Goal: Information Seeking & Learning: Find specific fact

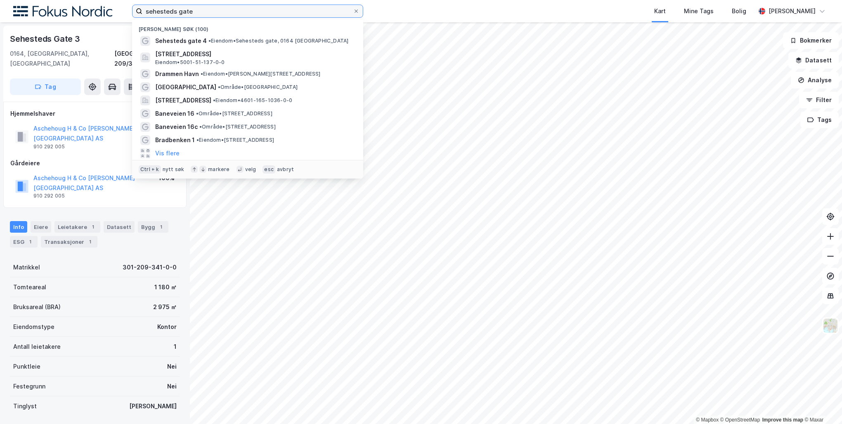
click at [241, 8] on input "sehesteds gate" at bounding box center [247, 11] width 211 height 12
click at [96, 18] on div "Nylige søk (100) Sehesteds gate 4 • Eiendom • Sehesteds gate, 0164 Oslo Brøsete…" at bounding box center [421, 11] width 842 height 22
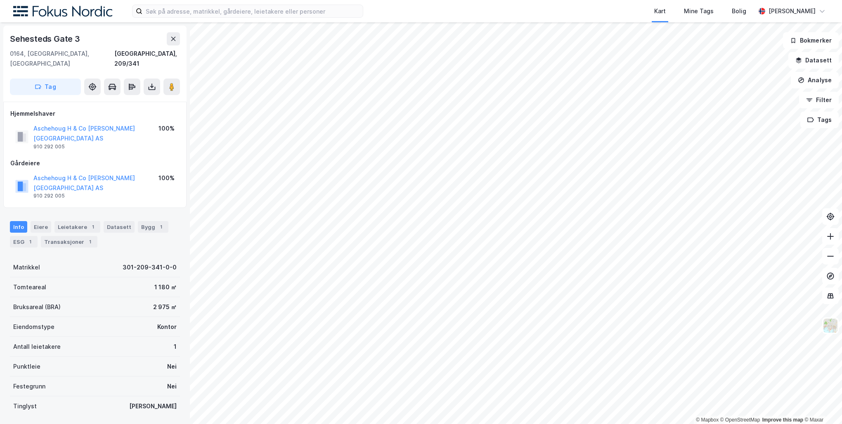
click at [97, 11] on img at bounding box center [62, 11] width 99 height 11
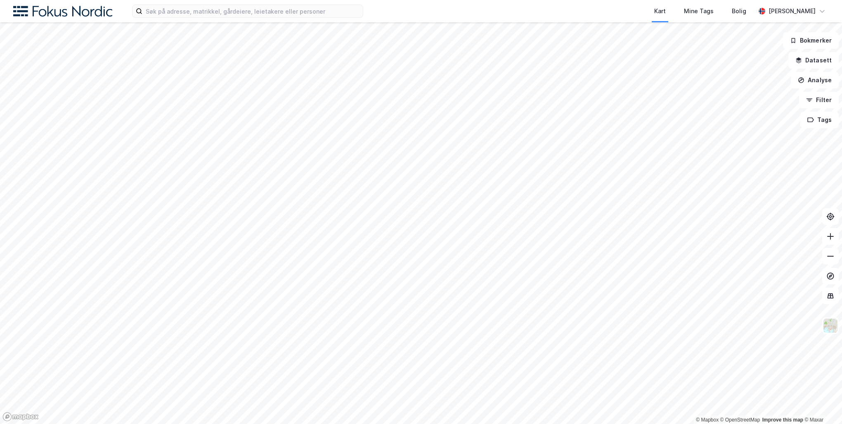
click at [83, 11] on img at bounding box center [62, 11] width 99 height 11
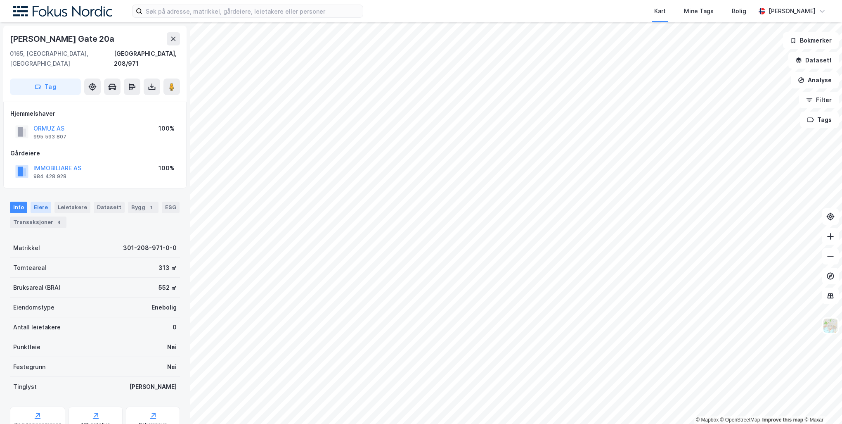
click at [36, 202] on div "Eiere" at bounding box center [41, 208] width 21 height 12
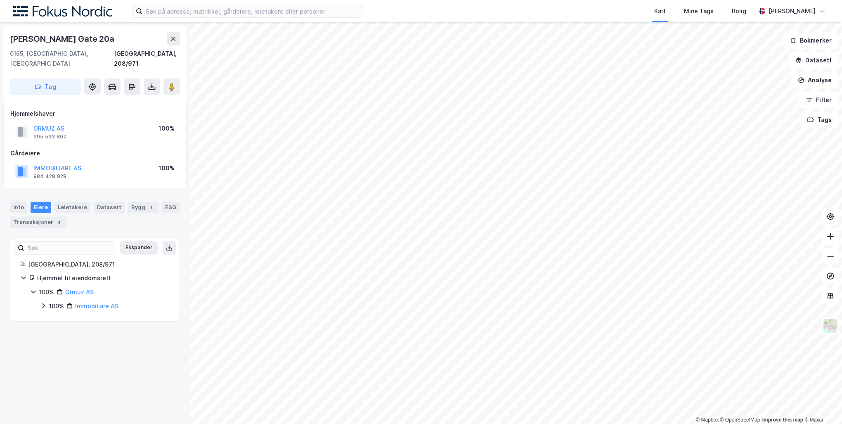
click at [43, 302] on icon at bounding box center [43, 305] width 7 height 7
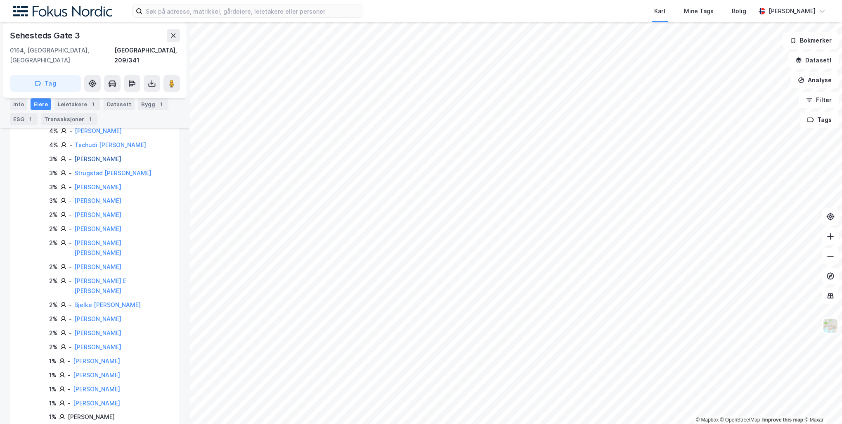
scroll to position [41, 0]
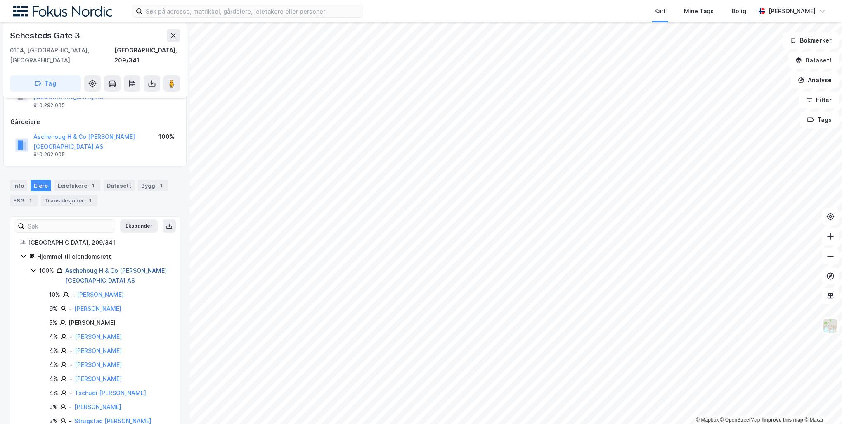
click at [126, 267] on link "Aschehoug H & Co W Nygaard AS" at bounding box center [116, 275] width 102 height 17
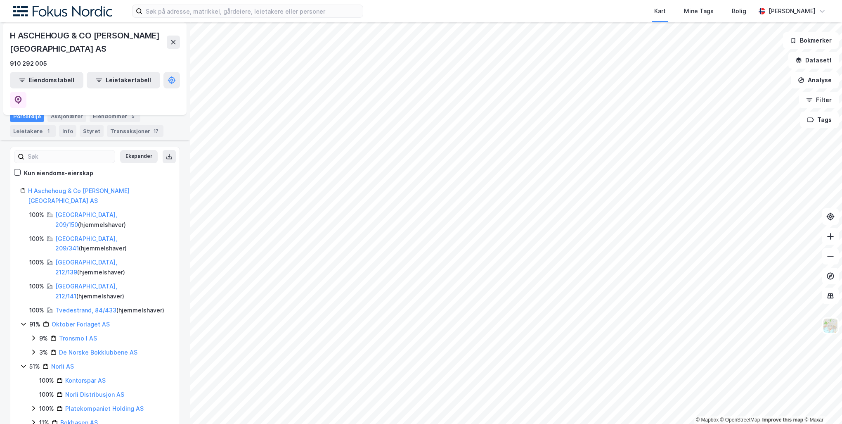
scroll to position [77, 0]
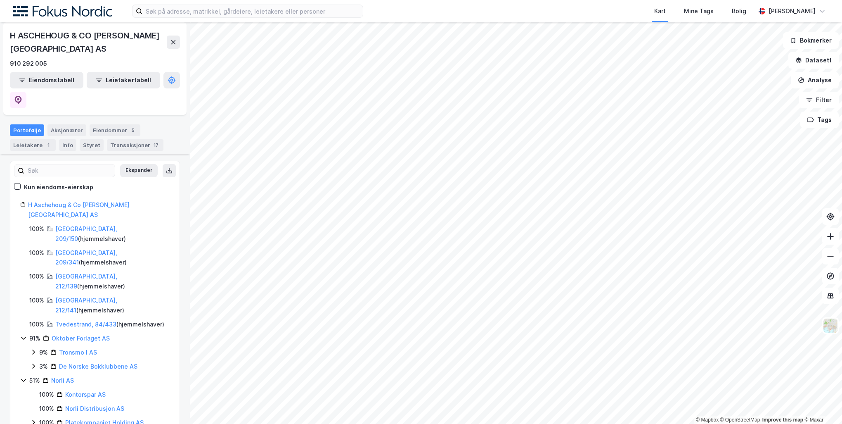
click at [33, 419] on icon at bounding box center [33, 422] width 7 height 7
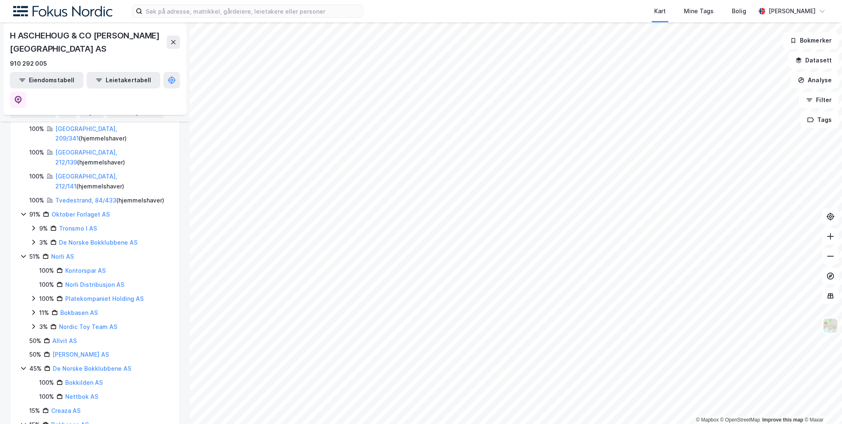
scroll to position [242, 0]
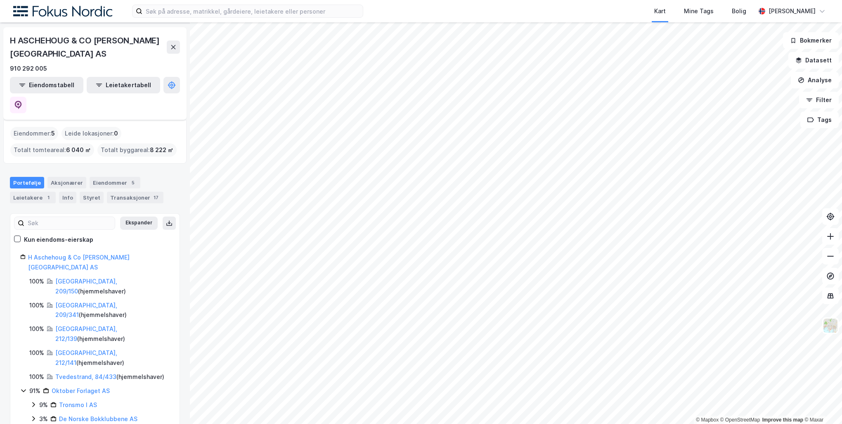
scroll to position [24, 0]
click at [19, 236] on icon at bounding box center [17, 239] width 6 height 6
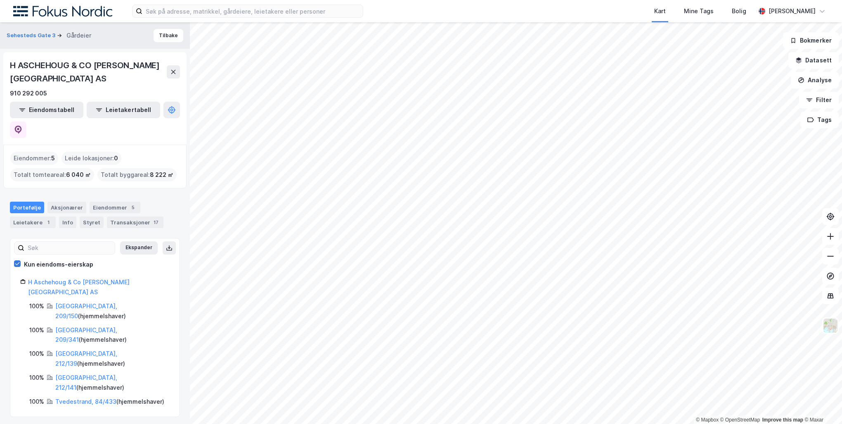
click at [18, 261] on icon at bounding box center [17, 264] width 6 height 6
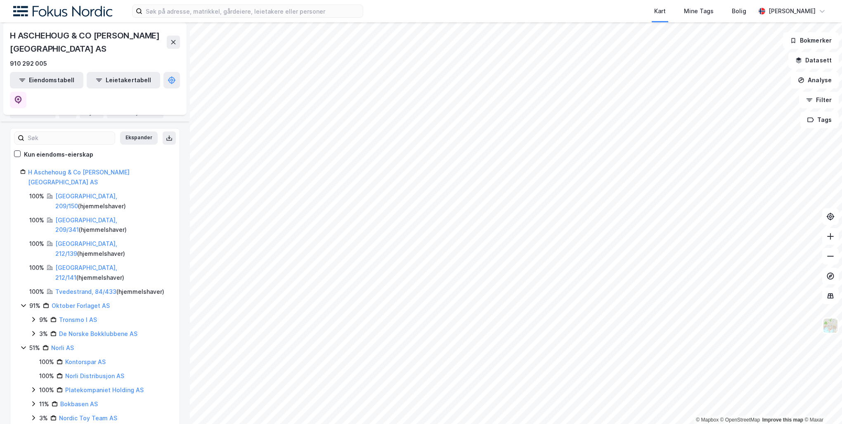
scroll to position [124, 0]
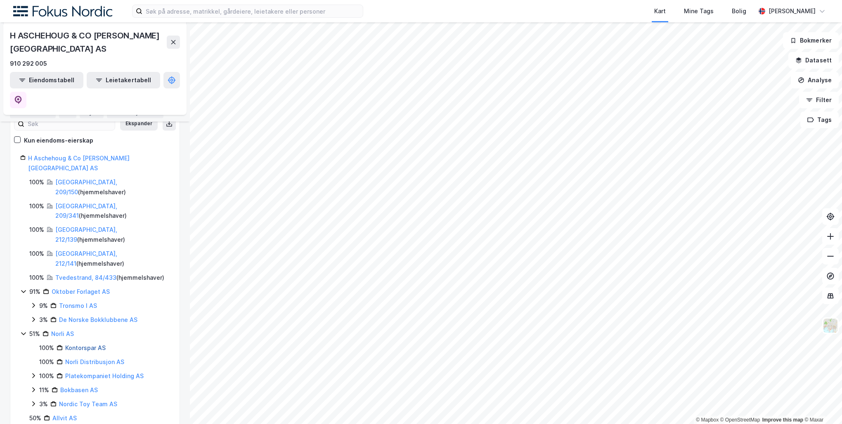
click at [82, 344] on link "Kontorspar AS" at bounding box center [85, 347] width 40 height 7
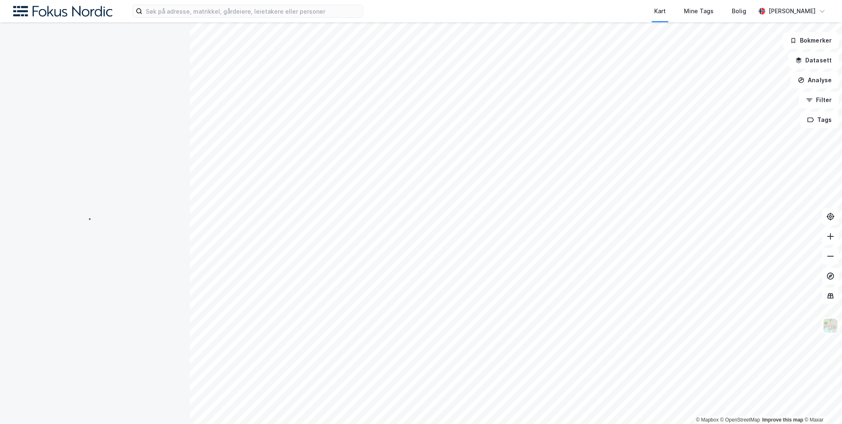
scroll to position [0, 0]
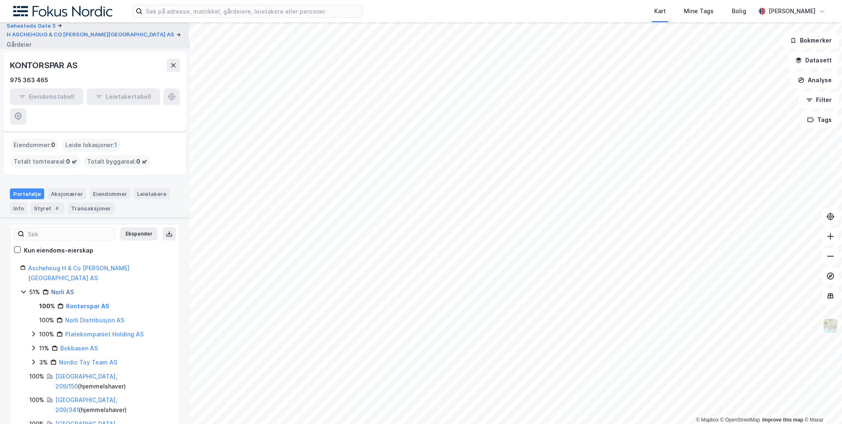
click at [62, 288] on link "Norli AS" at bounding box center [62, 291] width 23 height 7
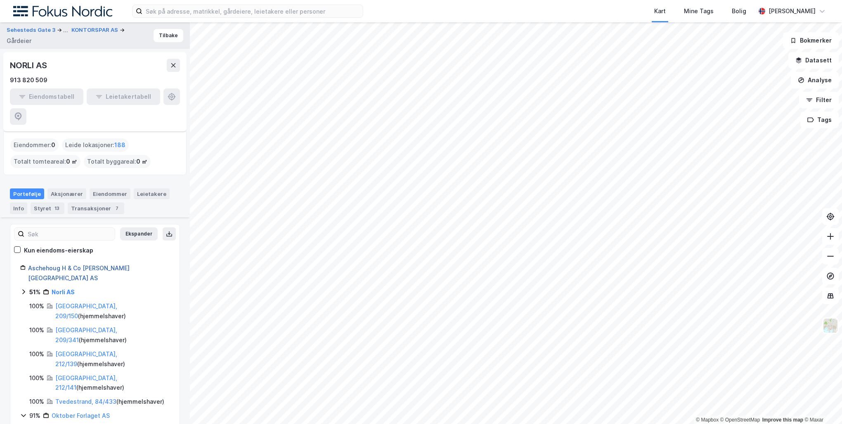
click at [97, 264] on link "Aschehoug H & Co W Nygaard AS" at bounding box center [79, 272] width 102 height 17
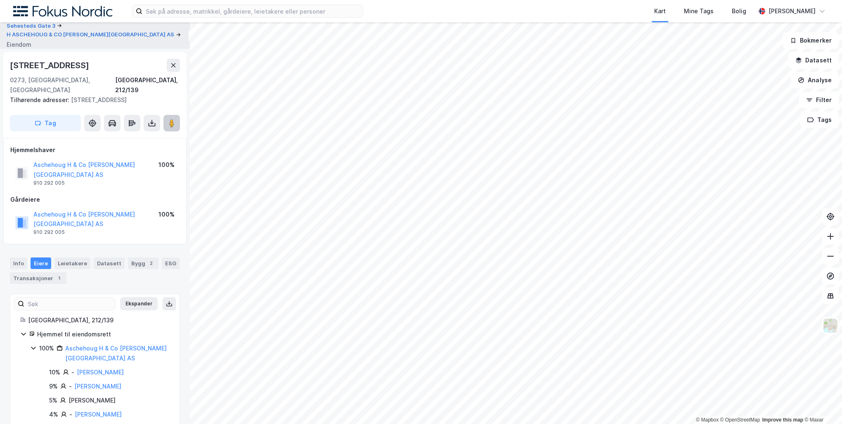
click at [175, 119] on icon at bounding box center [172, 123] width 8 height 8
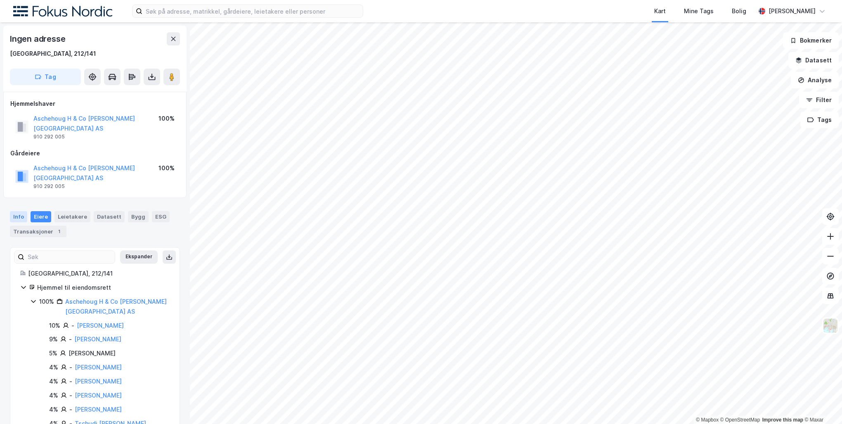
click at [18, 211] on div "Info" at bounding box center [18, 216] width 17 height 11
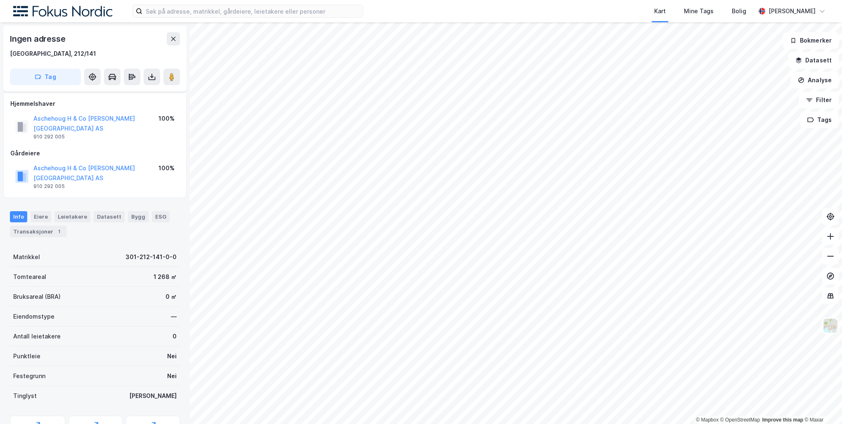
scroll to position [83, 0]
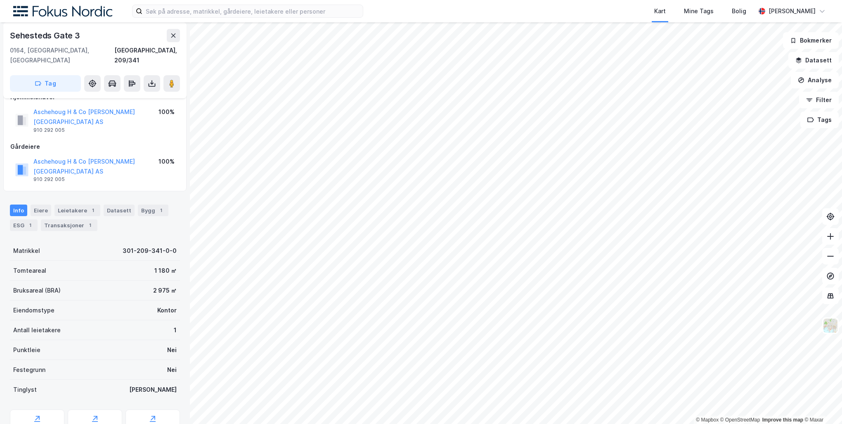
scroll to position [25, 0]
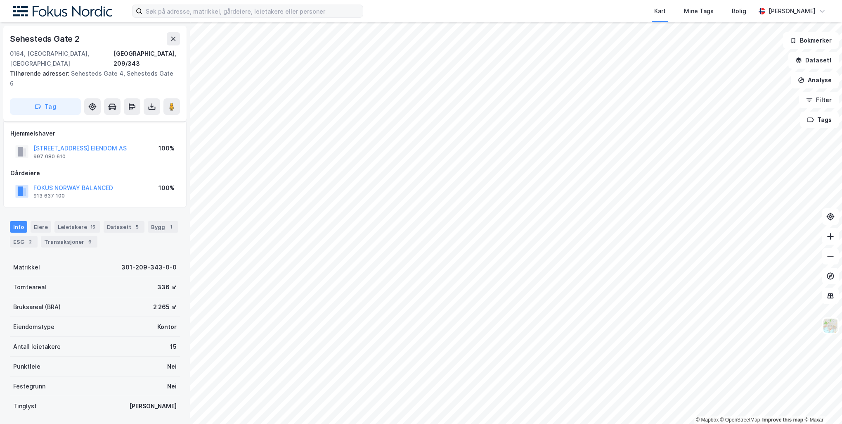
scroll to position [25, 0]
